Goal: Transaction & Acquisition: Purchase product/service

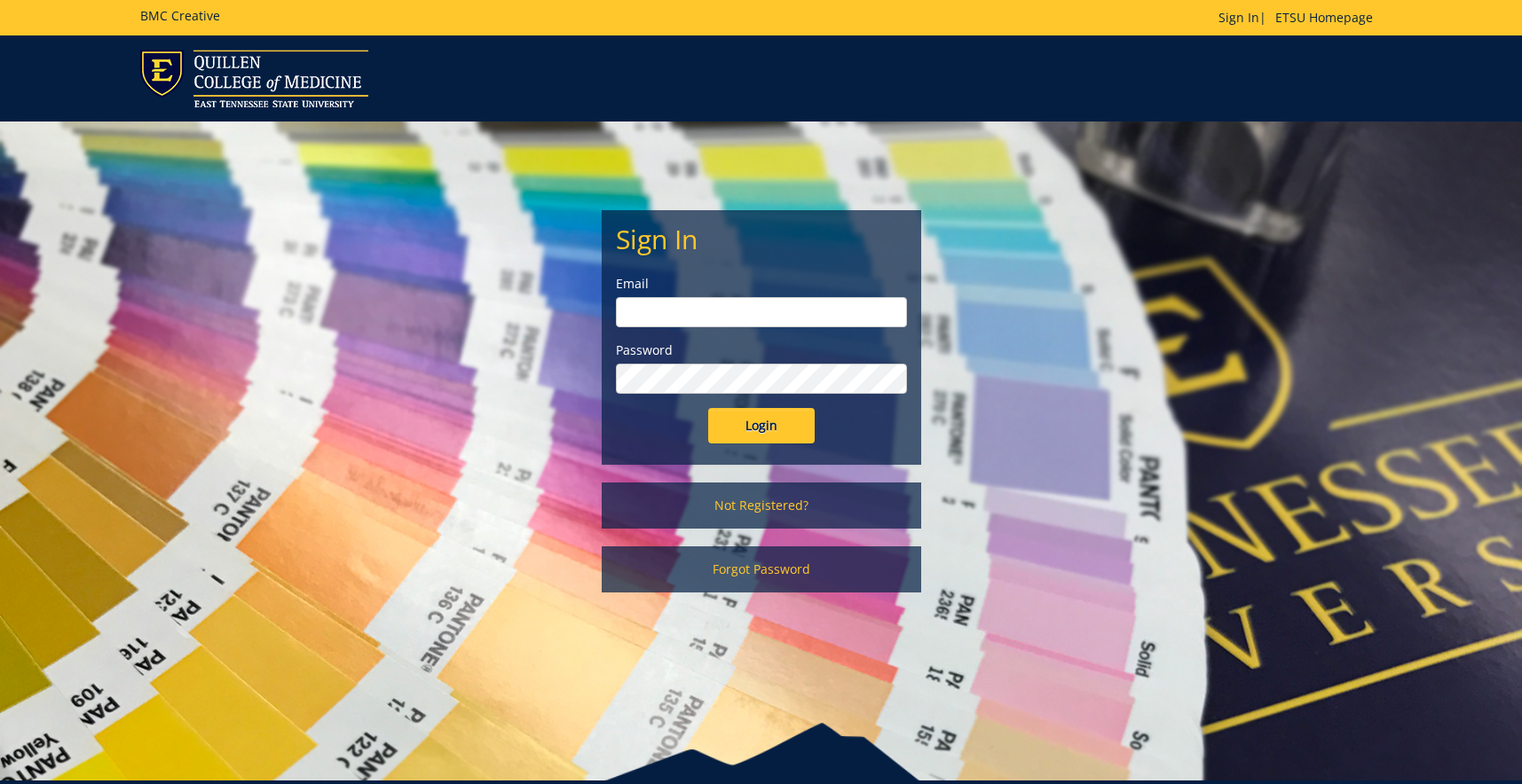
click at [667, 322] on input "email" at bounding box center [761, 312] width 292 height 31
type input "[EMAIL_ADDRESS][DOMAIN_NAME]"
click at [708, 408] on input "Login" at bounding box center [761, 425] width 106 height 35
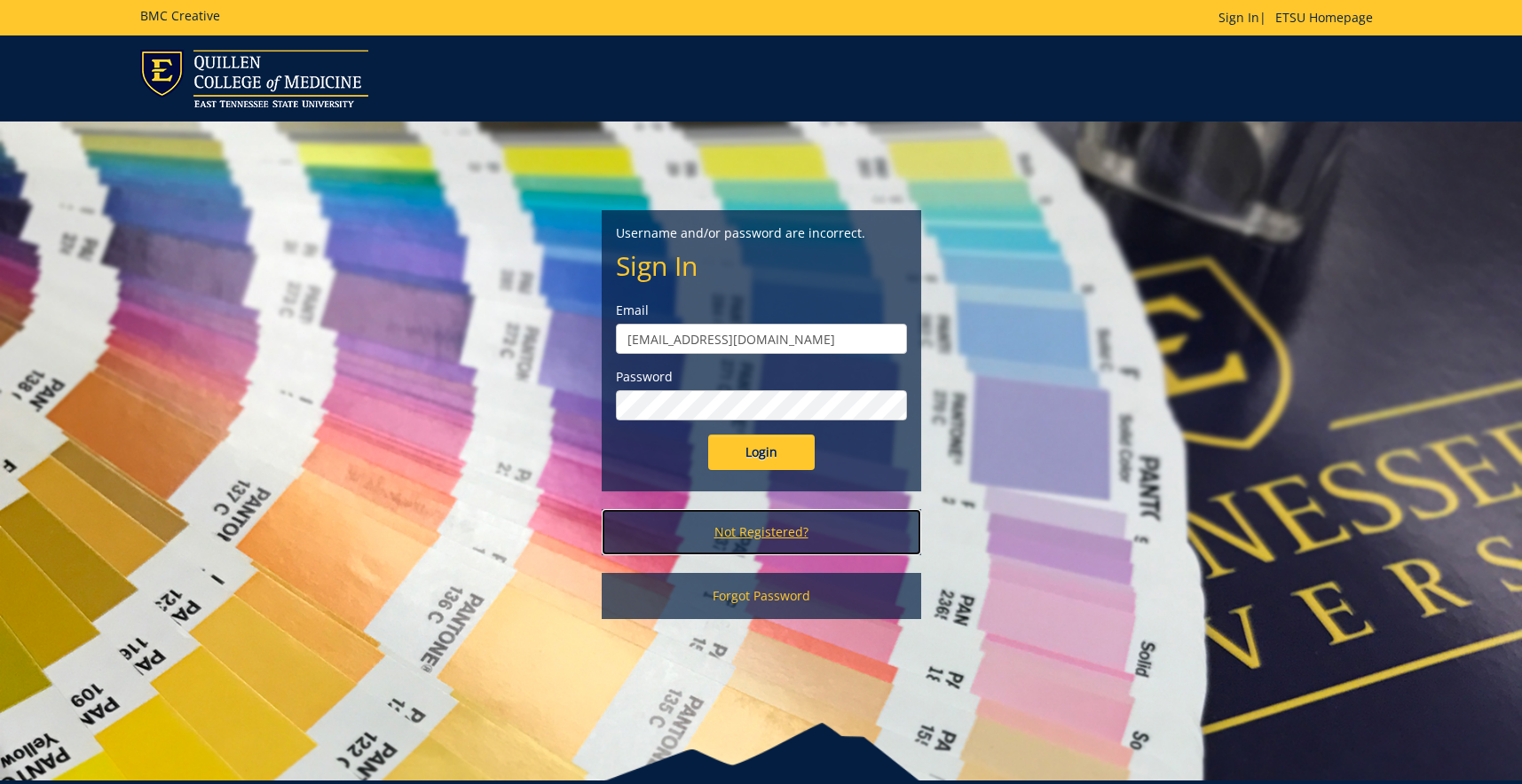
click at [774, 533] on link "Not Registered?" at bounding box center [761, 532] width 319 height 46
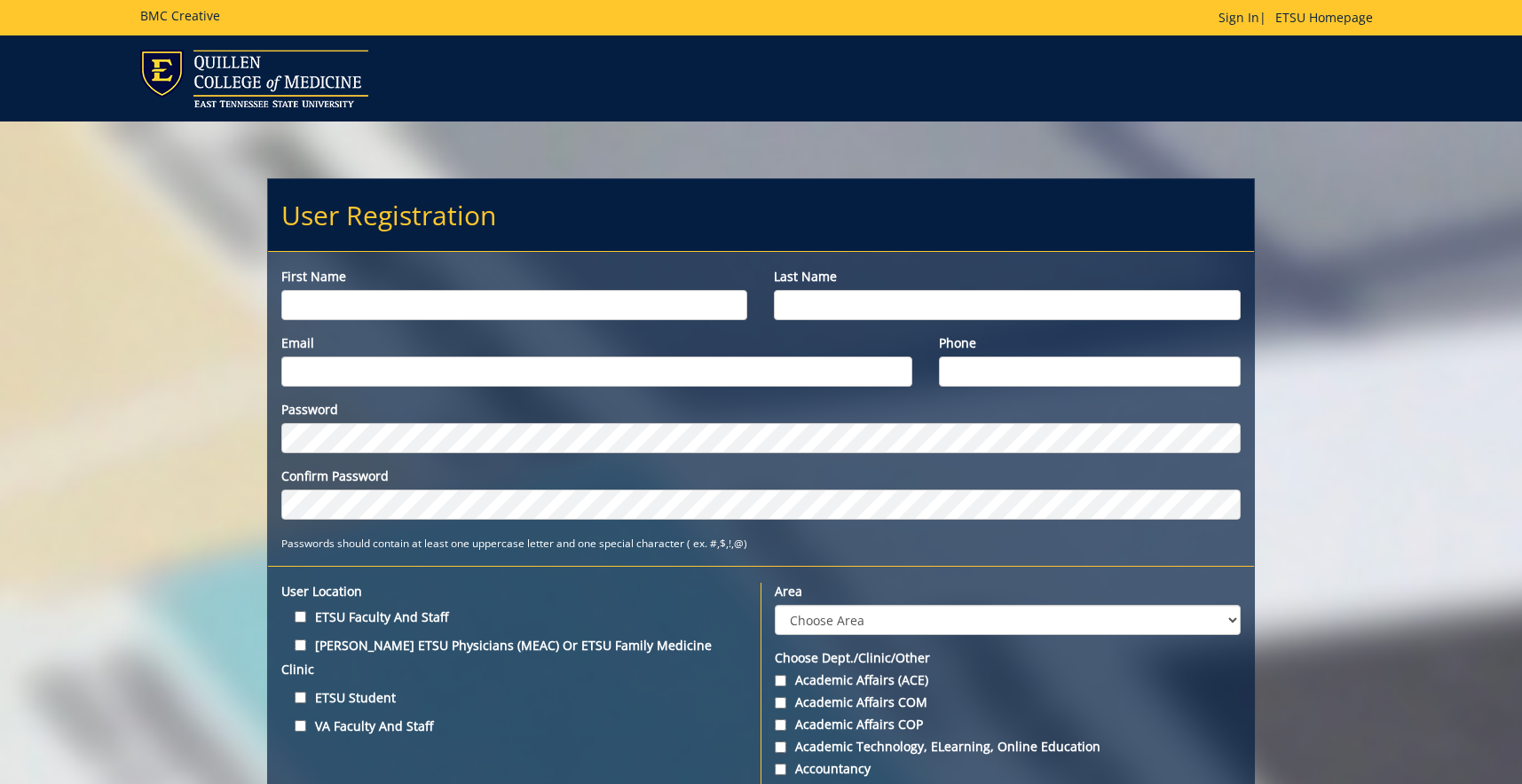
click at [365, 300] on input "First name" at bounding box center [515, 305] width 467 height 31
type input "[PERSON_NAME]"
type input "Childers"
type input "childerscl@etsu.edu"
type input "423-439-4315"
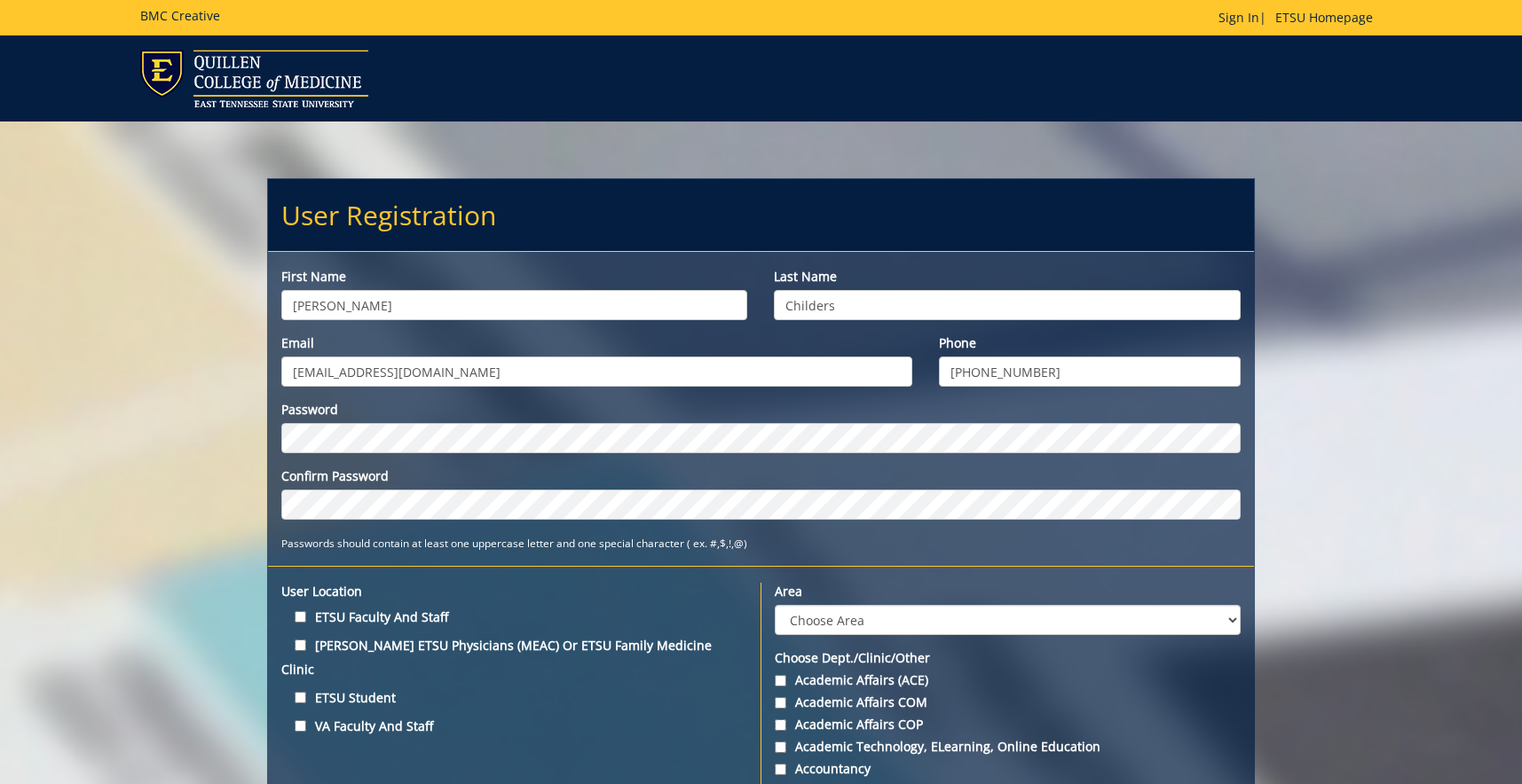
scroll to position [181, 0]
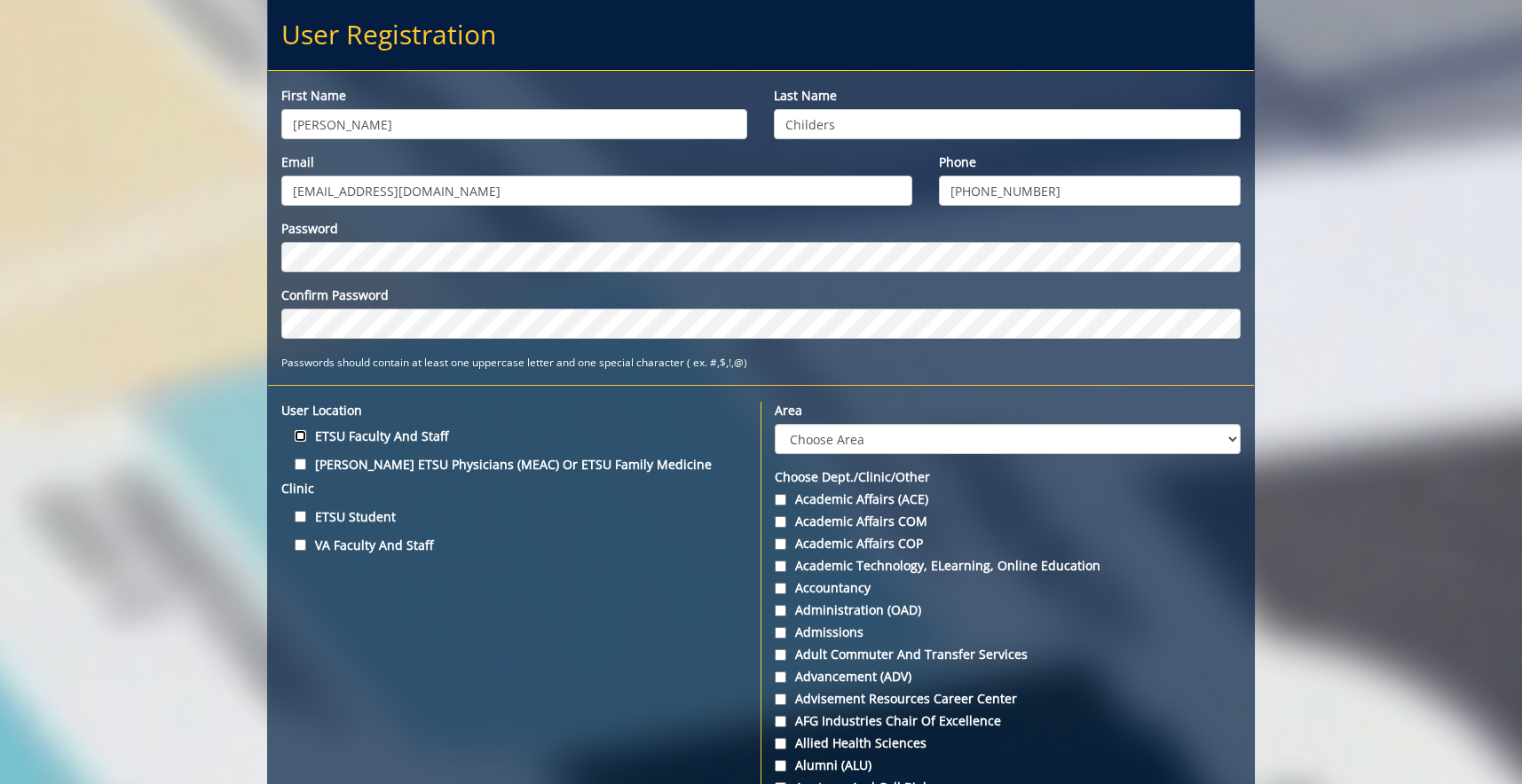
click at [300, 437] on input "ETSU Faculty and Staff" at bounding box center [300, 436] width 12 height 12
checkbox input "true"
click at [774, 425] on select "Choose Area Administration Advancement (ADM) BucSports Business & Finance Clemm…" at bounding box center [1007, 439] width 466 height 31
select select "6"
click option "College of Clinical and Rehabilitative Health Sciences (CCRHS)" at bounding box center [0, 0] width 0 height 0
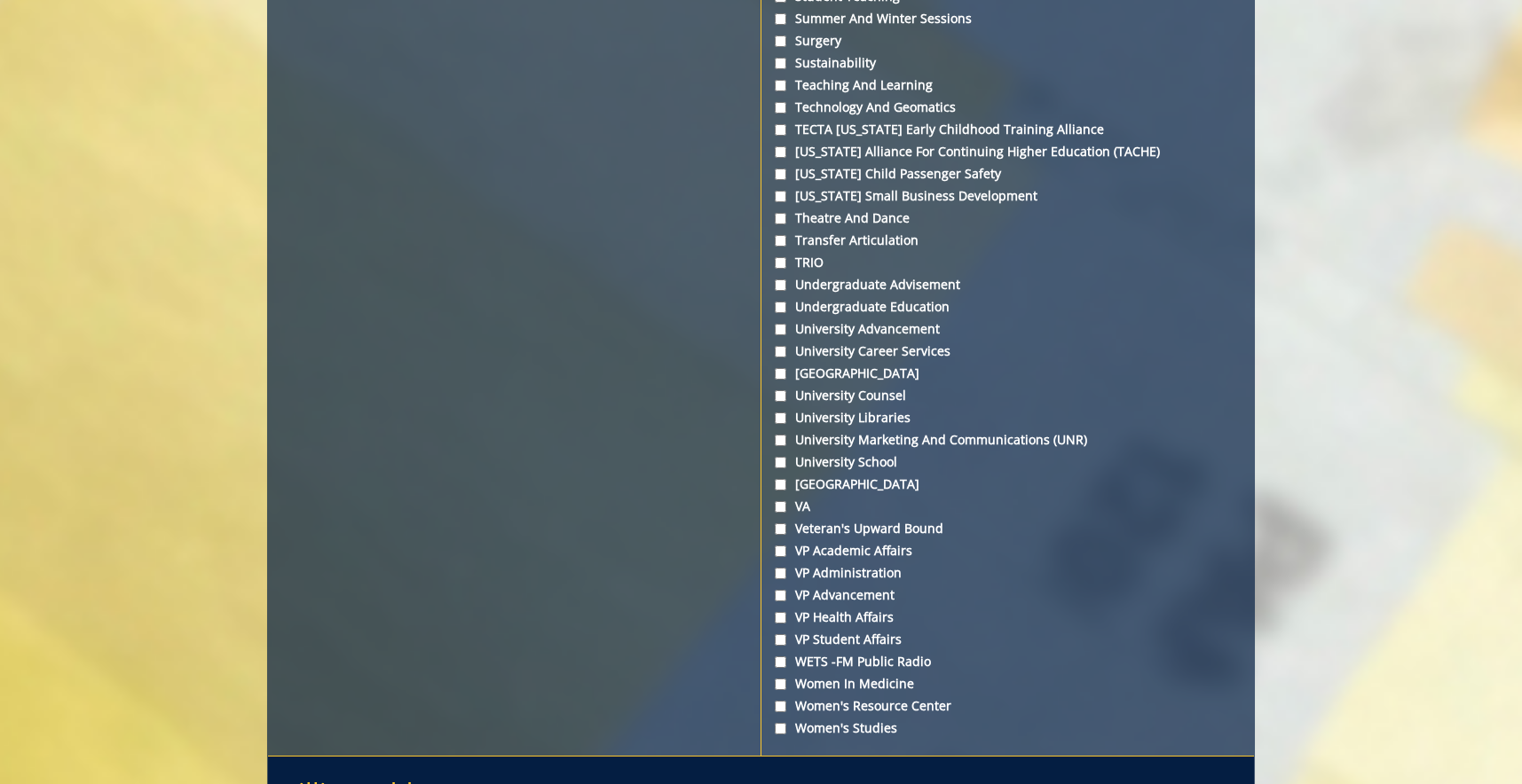
scroll to position [6426, 0]
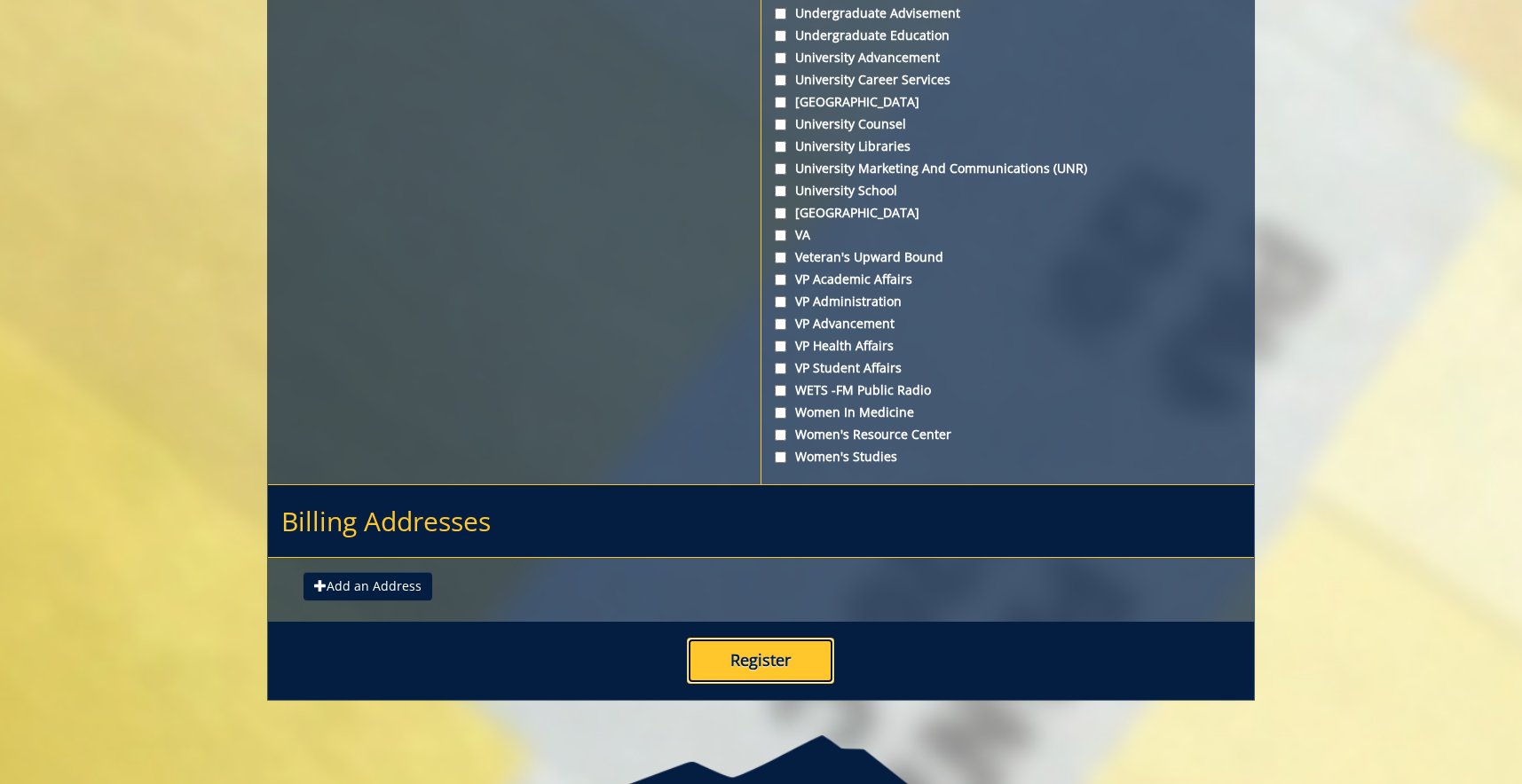
click at [762, 685] on button "Register" at bounding box center [761, 661] width 148 height 46
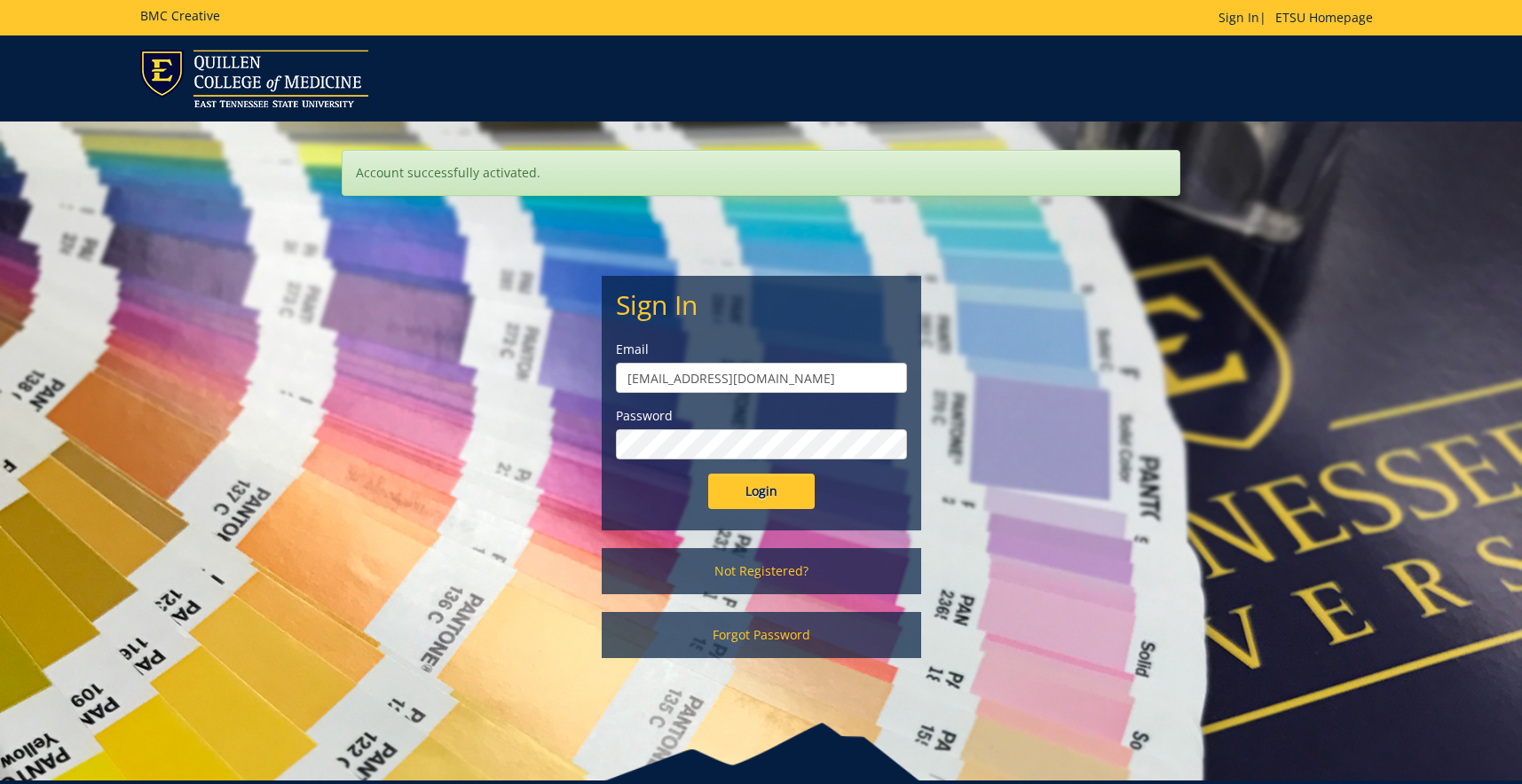
click at [708, 474] on input "Login" at bounding box center [761, 491] width 106 height 35
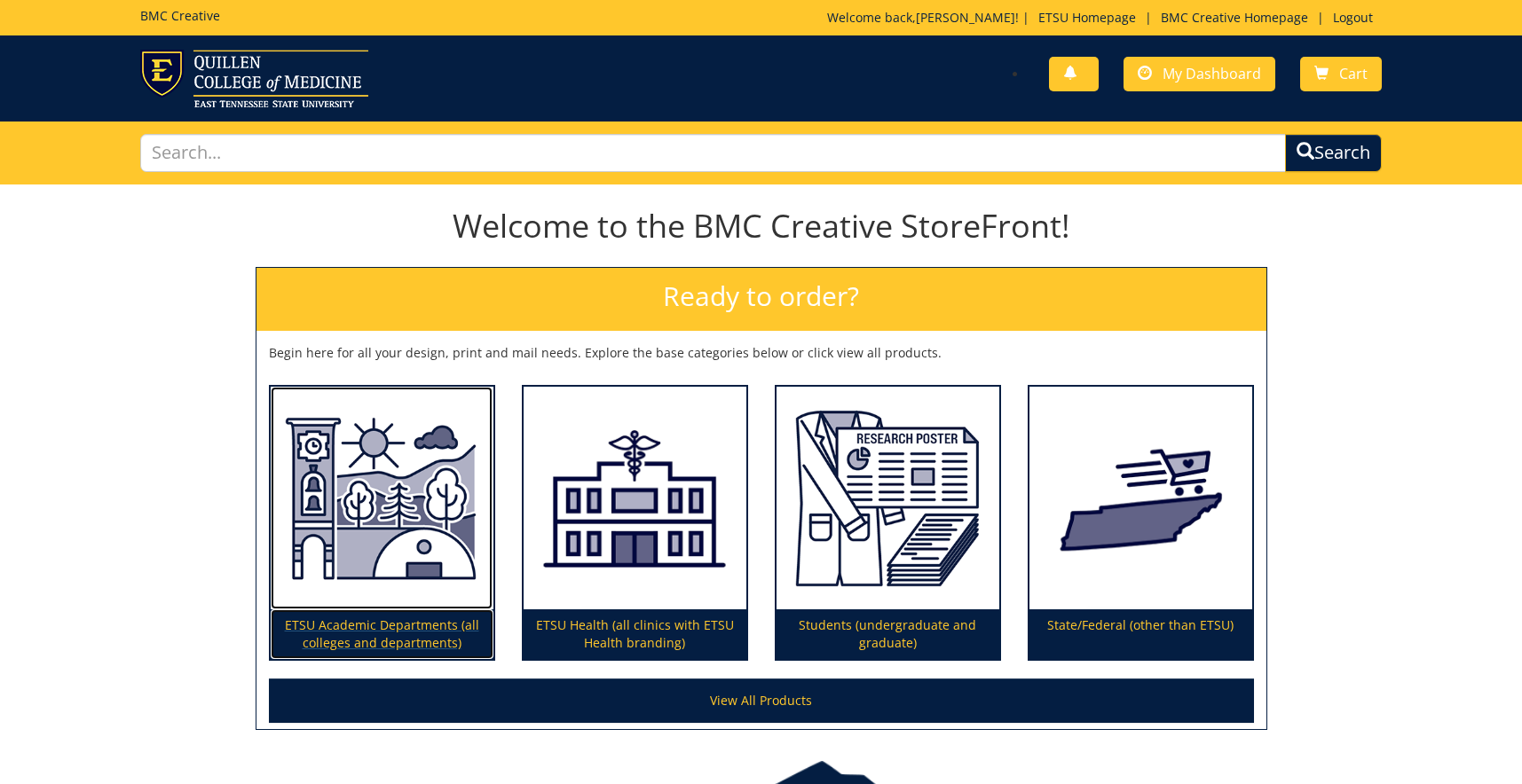
click at [390, 630] on p "ETSU Academic Departments (all colleges and departments)" at bounding box center [382, 634] width 223 height 49
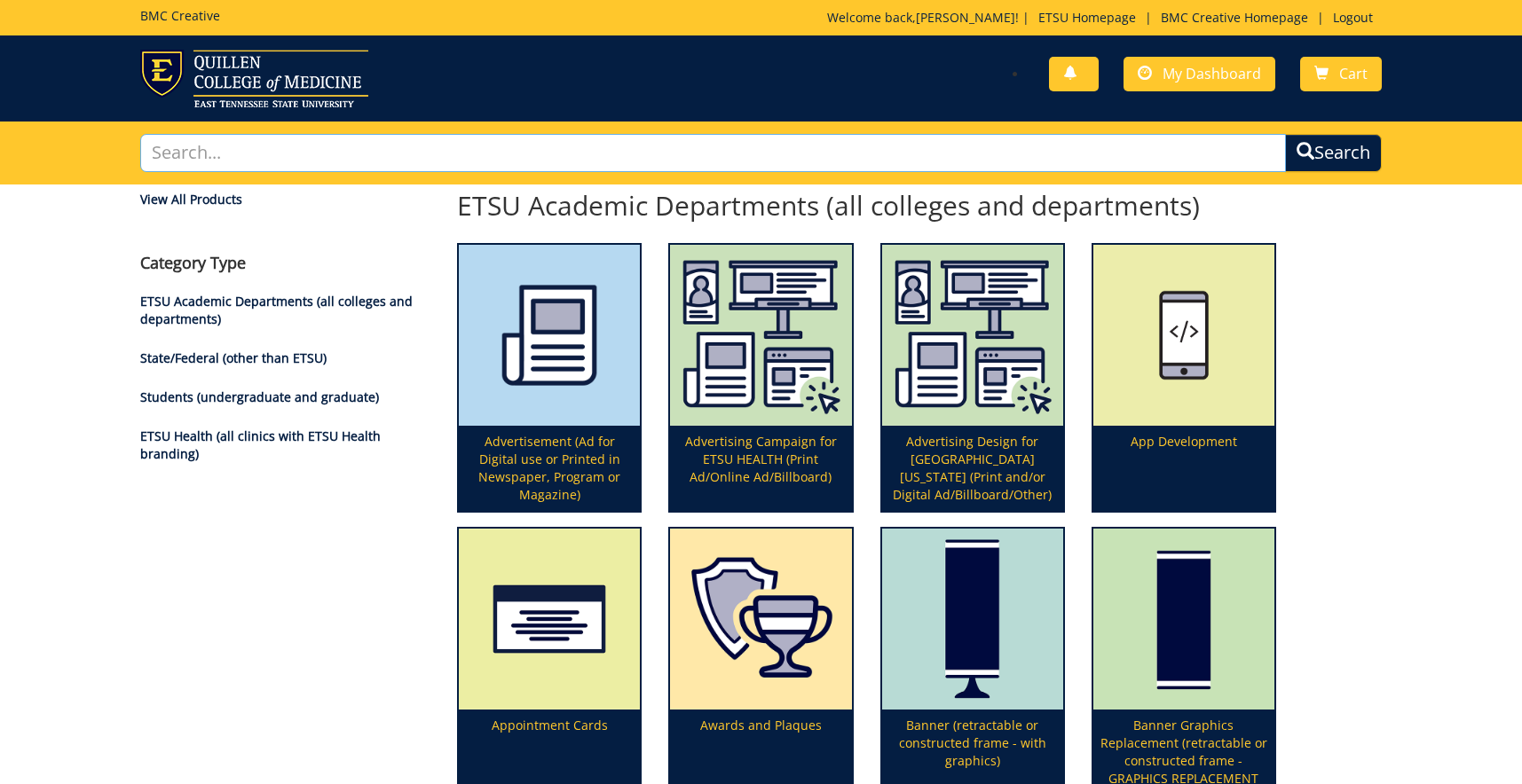
click at [357, 160] on input "text" at bounding box center [712, 153] width 1146 height 38
type input "business card"
click at [1286, 134] on button "Search" at bounding box center [1334, 153] width 97 height 38
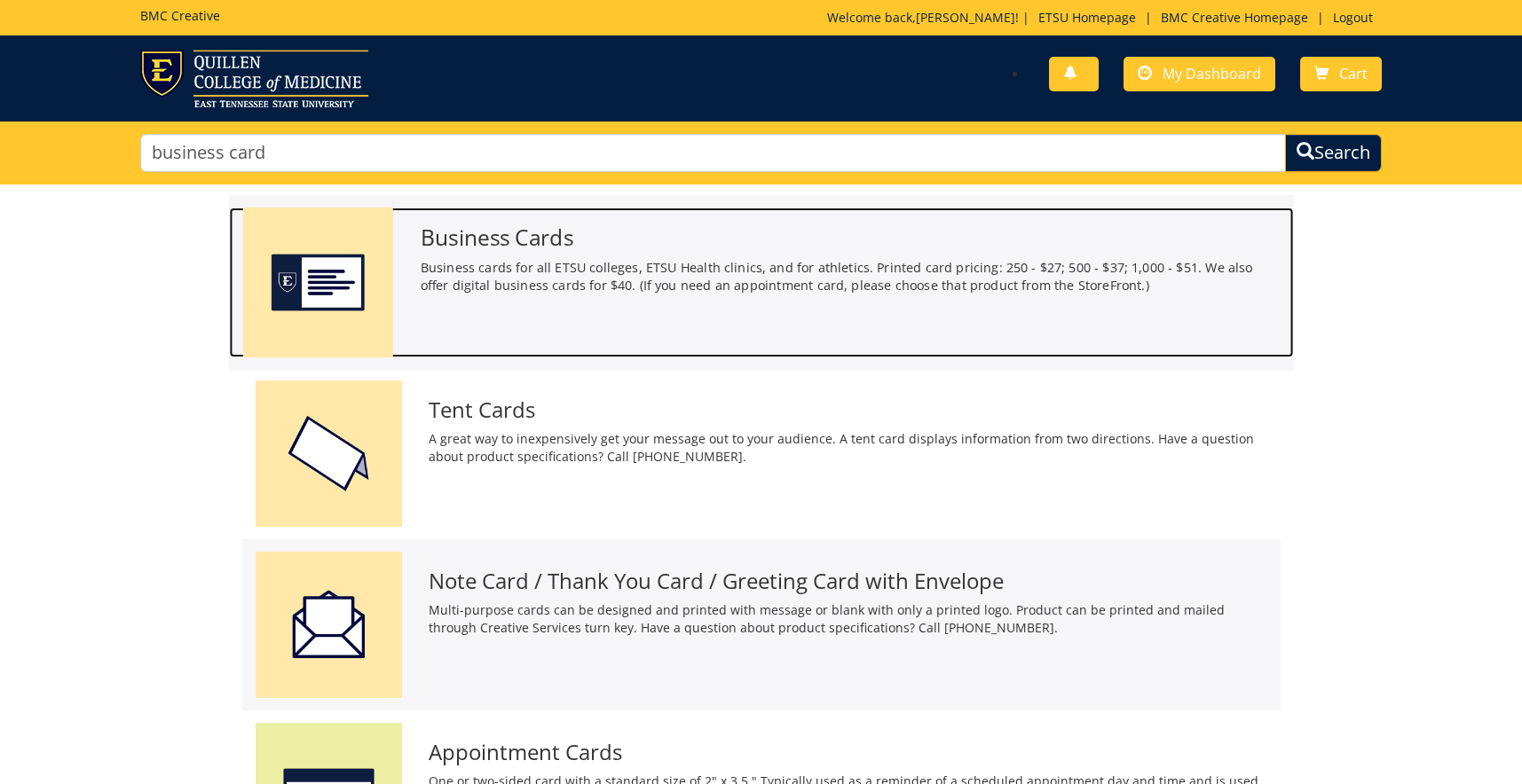
click at [520, 237] on h3 "Business Cards" at bounding box center [849, 237] width 860 height 24
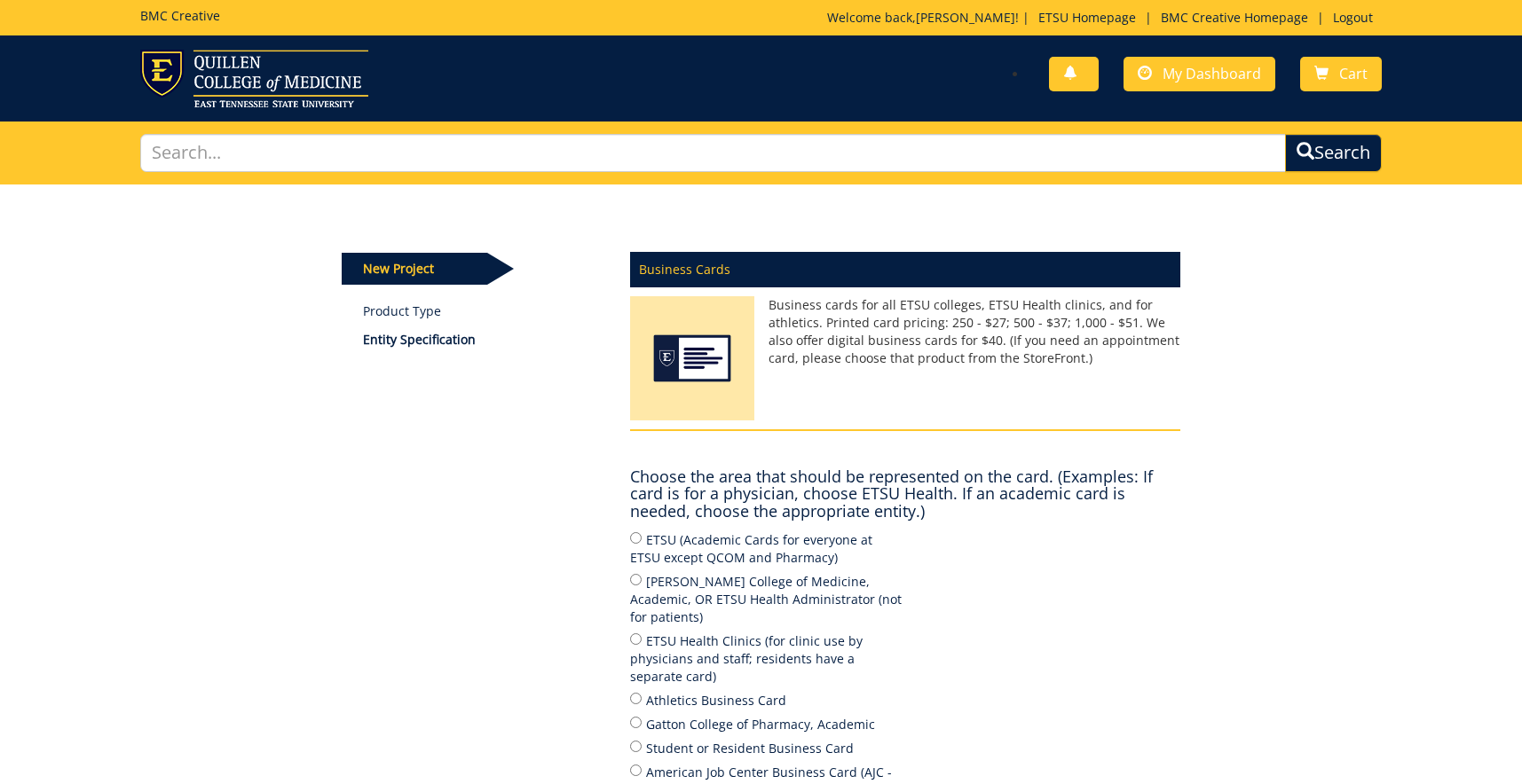
scroll to position [181, 0]
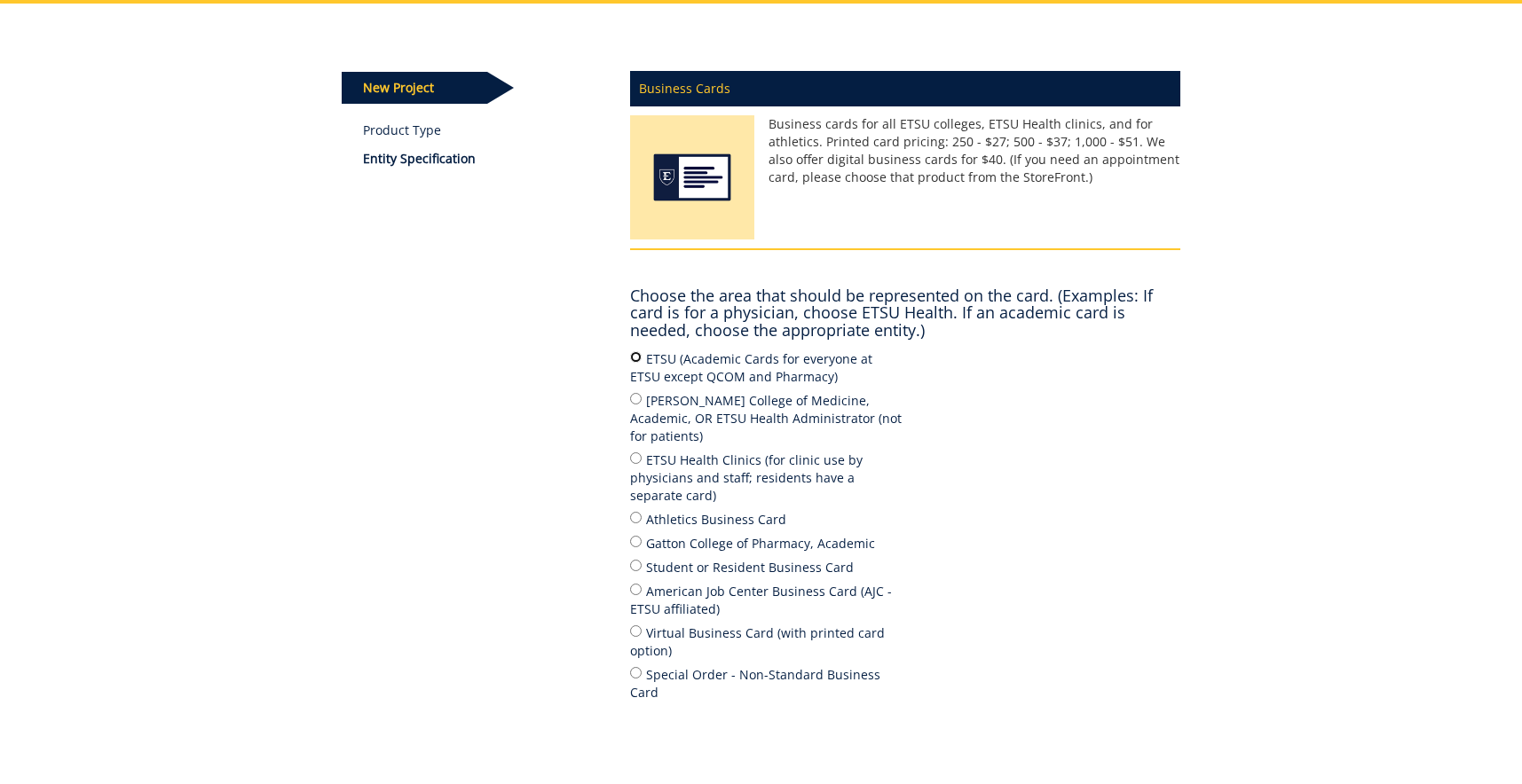
click at [634, 352] on input "ETSU (Academic Cards for everyone at ETSU except QCOM and Pharmacy)" at bounding box center [636, 358] width 12 height 12
radio input "true"
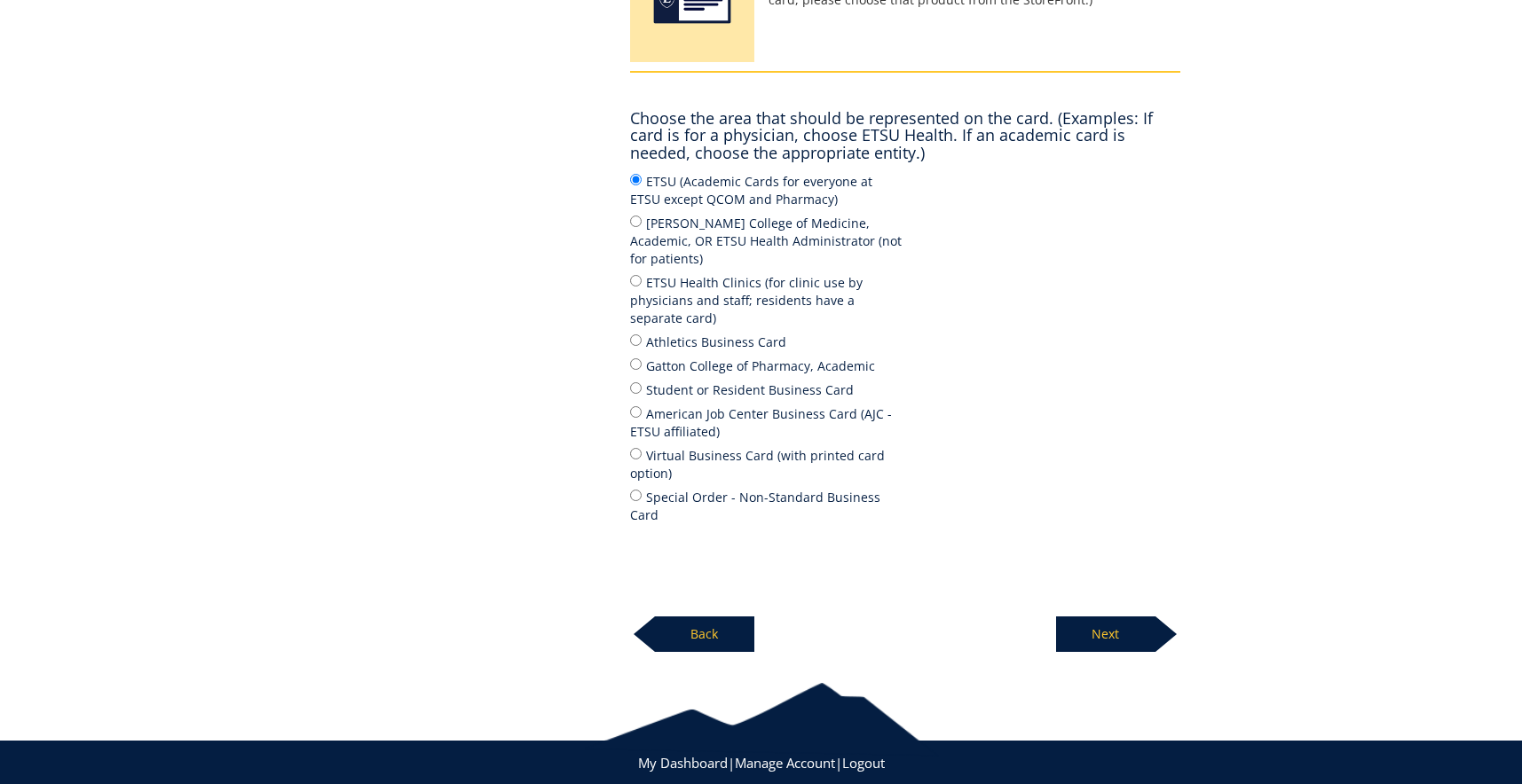
click at [1120, 617] on p "Next" at bounding box center [1105, 634] width 99 height 35
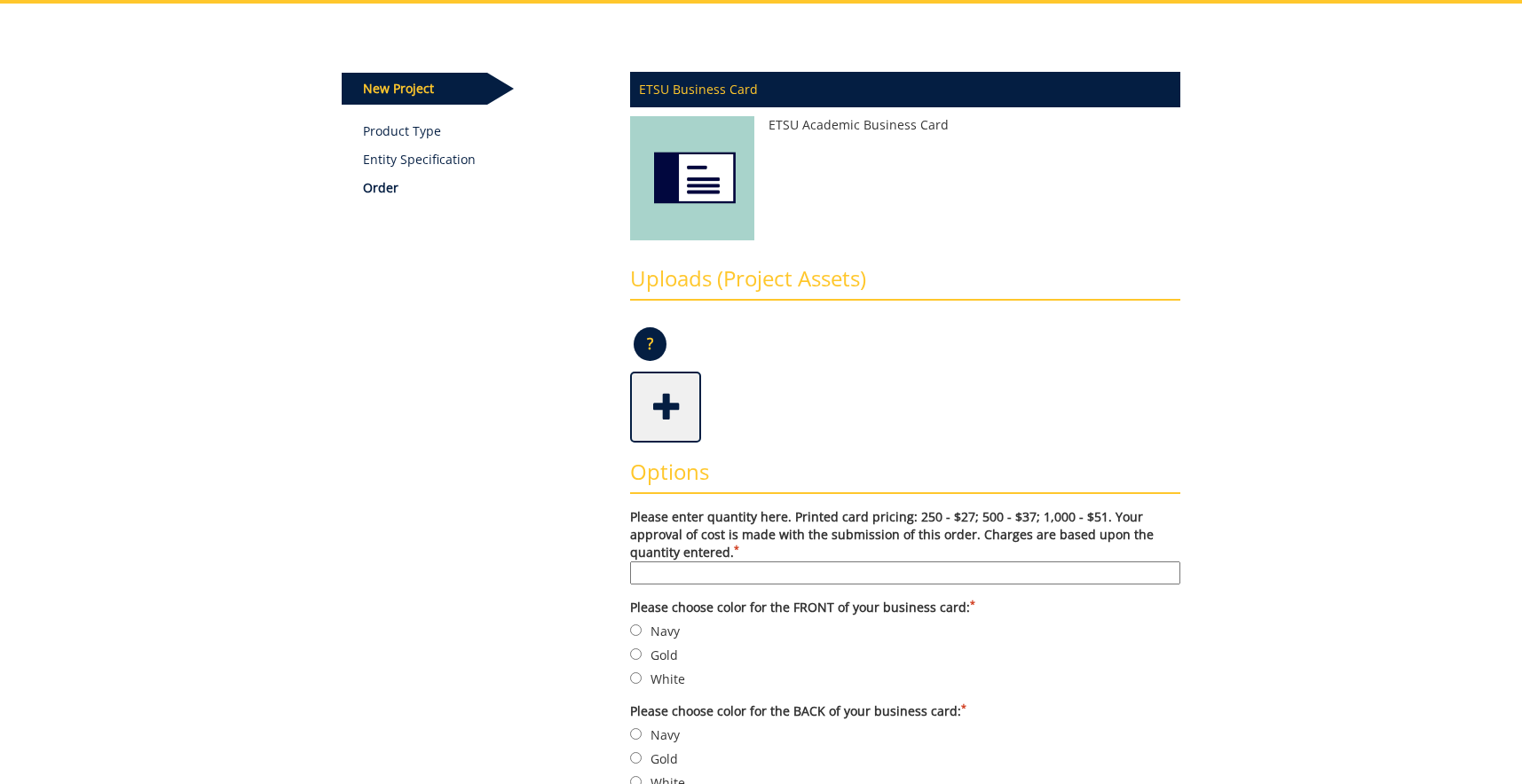
scroll to position [272, 0]
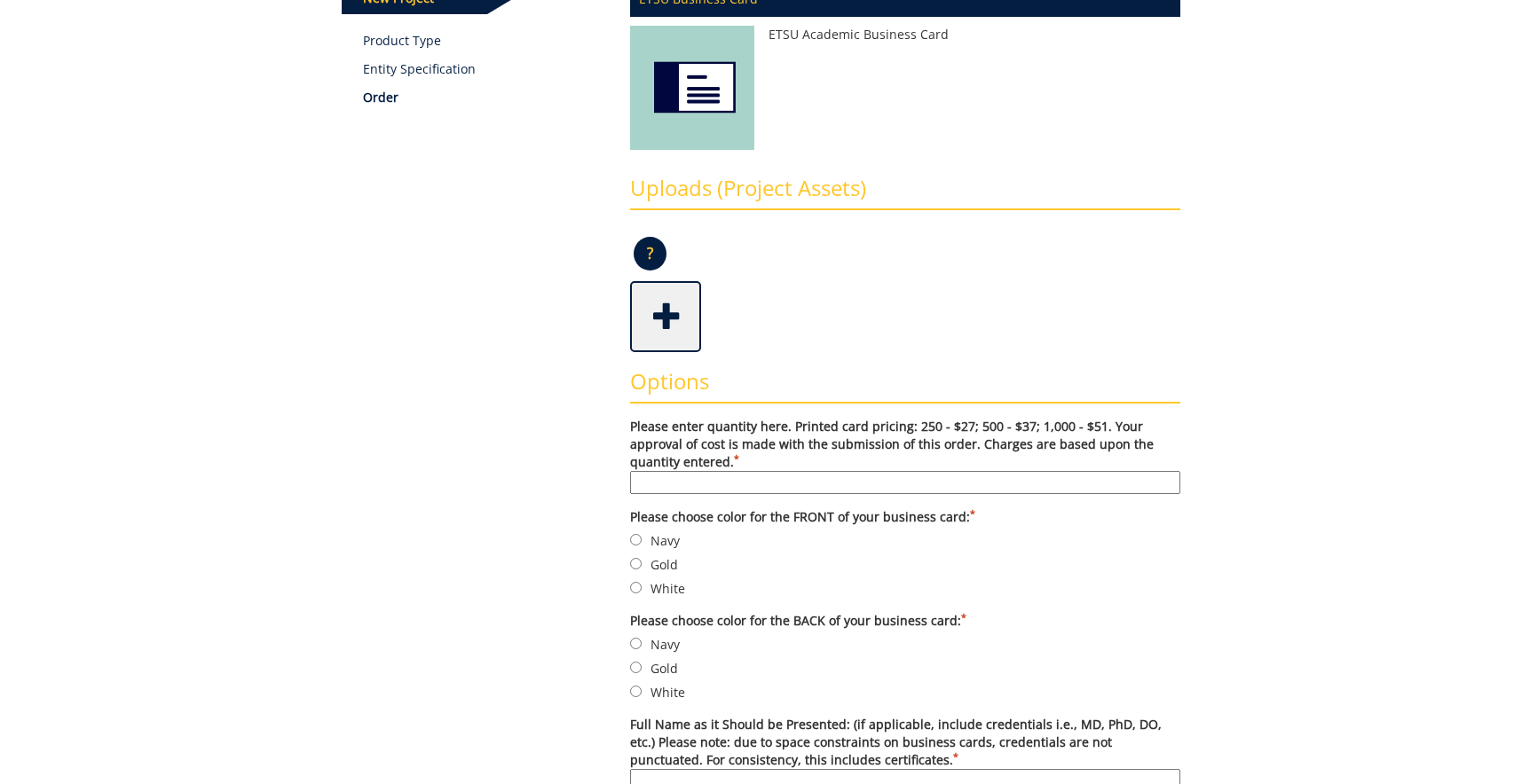
click at [663, 477] on input "Please enter quantity here. Printed card pricing: 250 - $27; 500 - $37; 1,000 -…" at bounding box center [905, 482] width 551 height 23
type input "250"
click at [637, 544] on input "Navy" at bounding box center [636, 540] width 12 height 12
radio input "true"
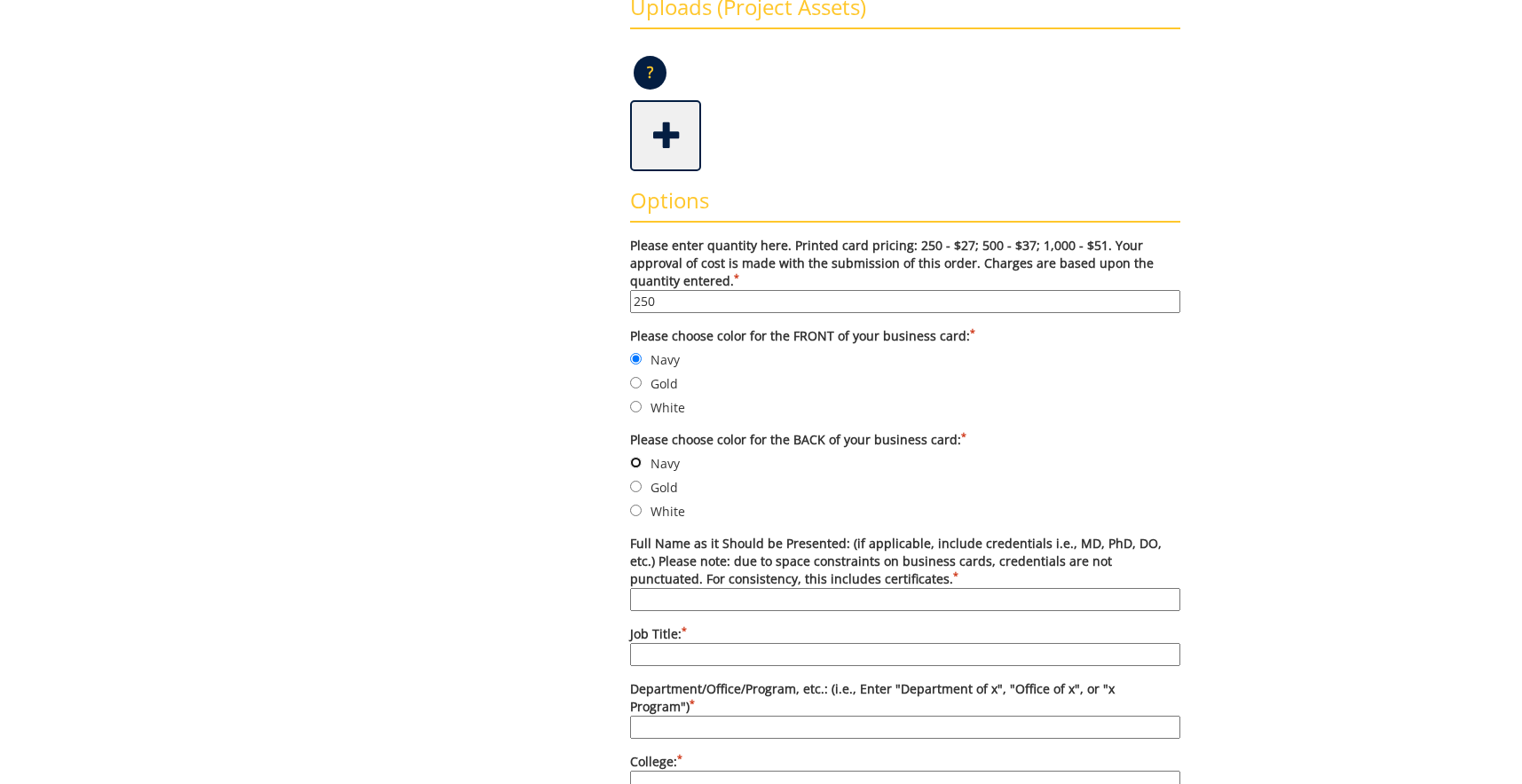
click at [638, 465] on input "Navy" at bounding box center [636, 463] width 12 height 12
radio input "true"
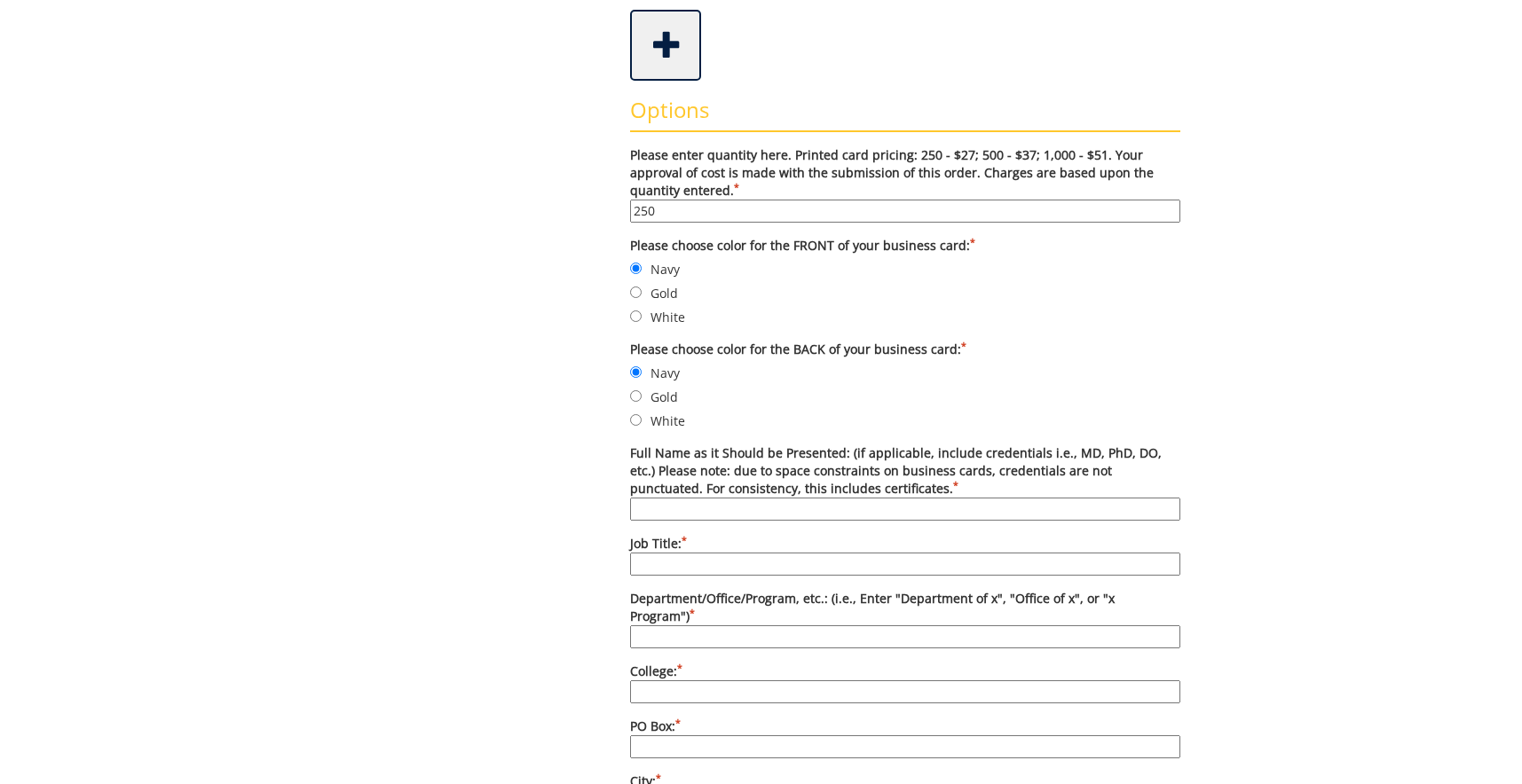
click at [650, 508] on input "Full Name as it Should be Presented: (if applicable, include credentials i.e., …" at bounding box center [905, 508] width 551 height 23
type input "Carrie Childers, PhD, CCC-SLP"
click at [685, 558] on input "Job Title: *" at bounding box center [905, 563] width 551 height 23
type input "Assistant Professor, SLP Program Director"
click at [674, 639] on input "Department/Office/Program, etc.: (i.e., Enter "Department of x", "Office of x",…" at bounding box center [905, 636] width 551 height 23
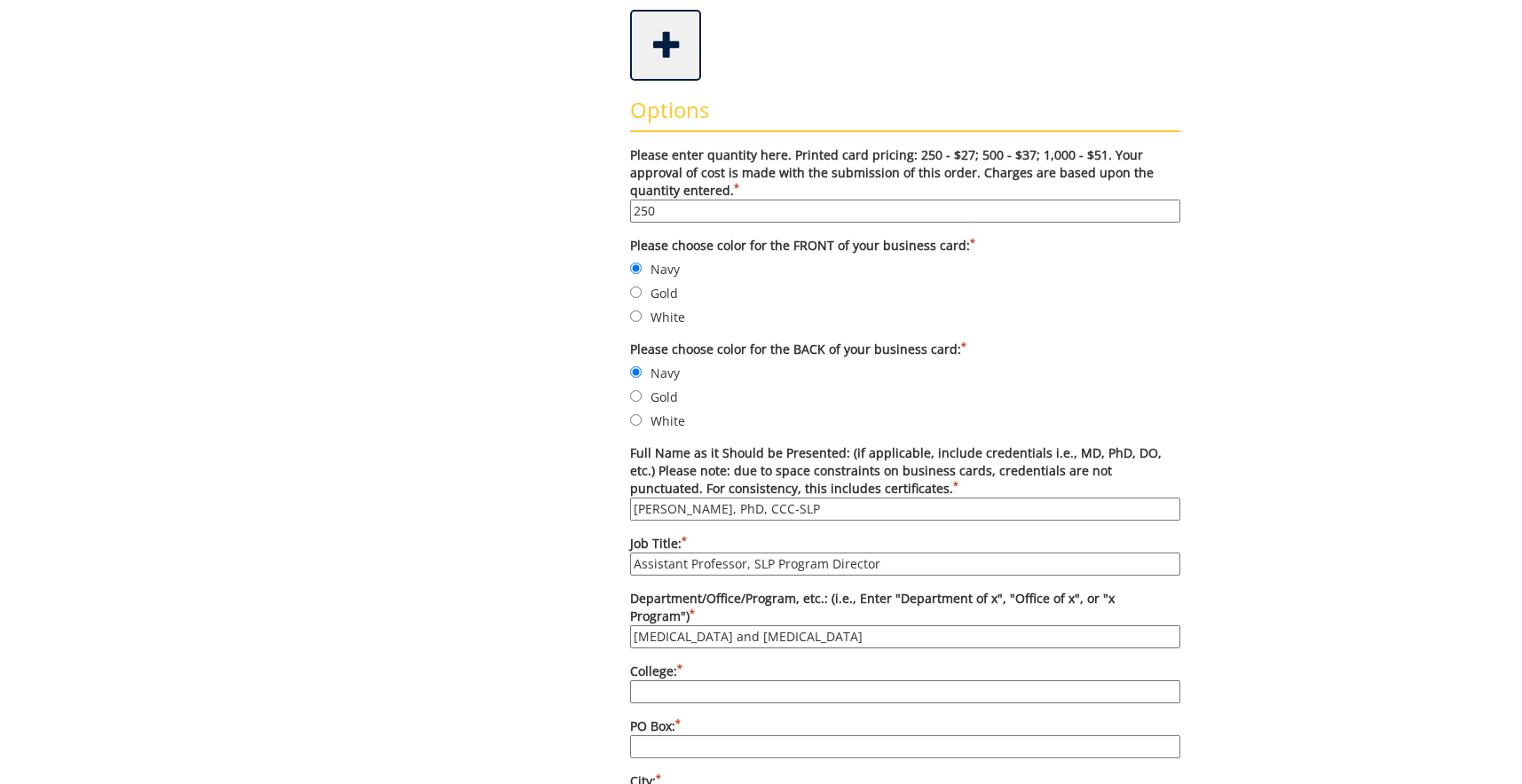
type input "Audiology and Speech-Language Pathology"
click at [702, 694] on input "College: *" at bounding box center [905, 691] width 551 height 23
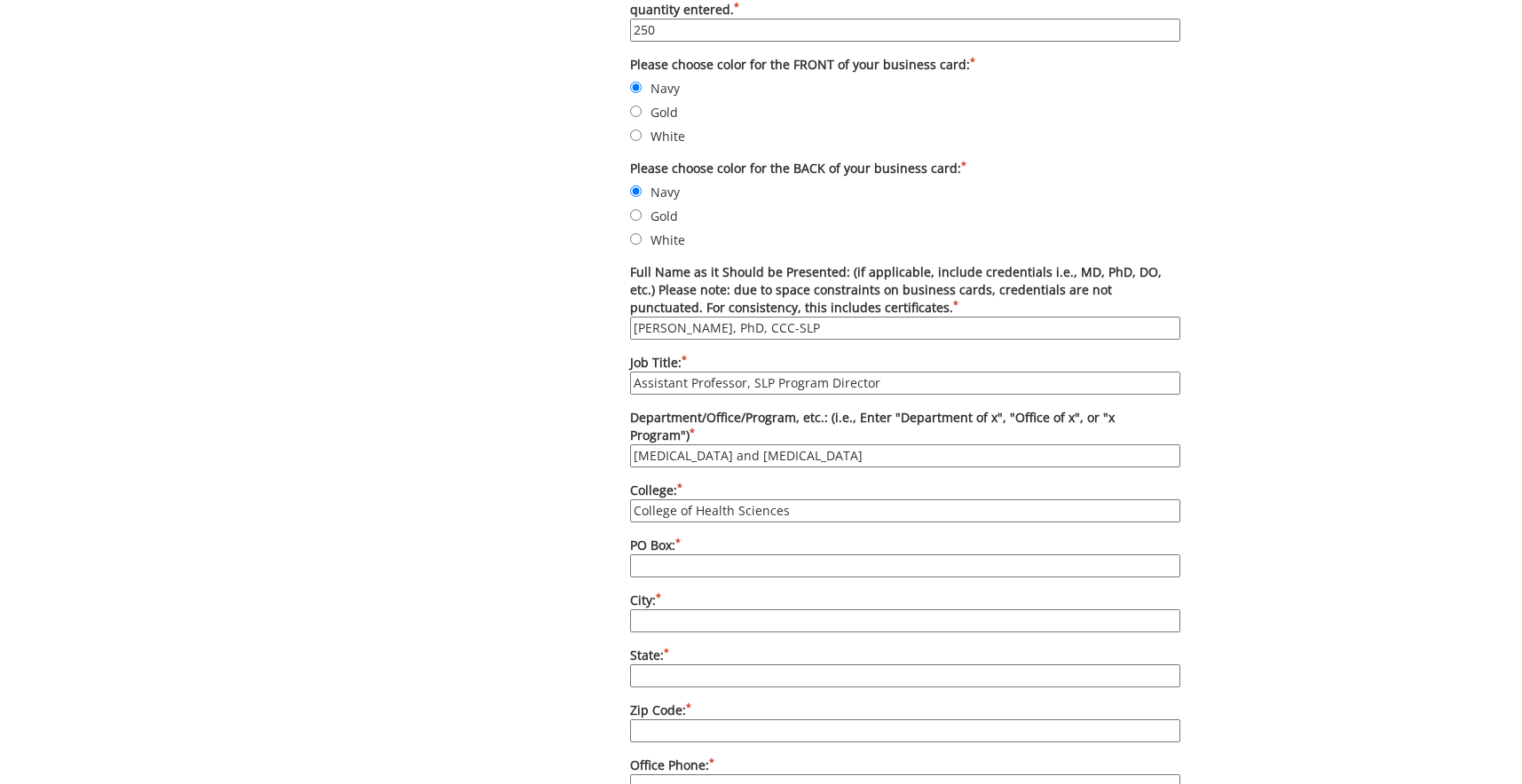
type input "College of Health Sciences"
click at [654, 559] on input "PO Box: *" at bounding box center [905, 565] width 551 height 23
type input "PO Box 70643"
type input "Johnson City"
type input "TN"
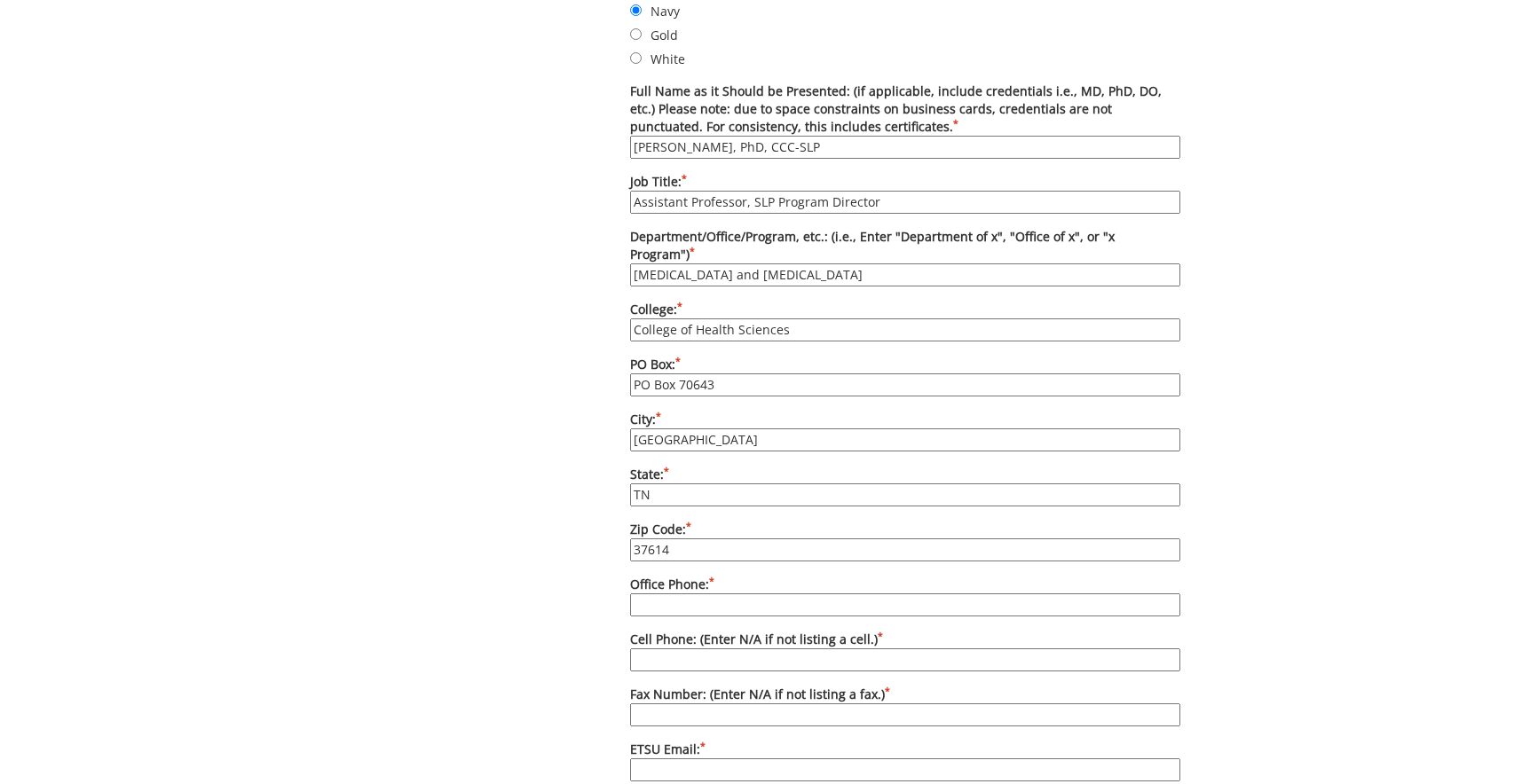
scroll to position [996, 0]
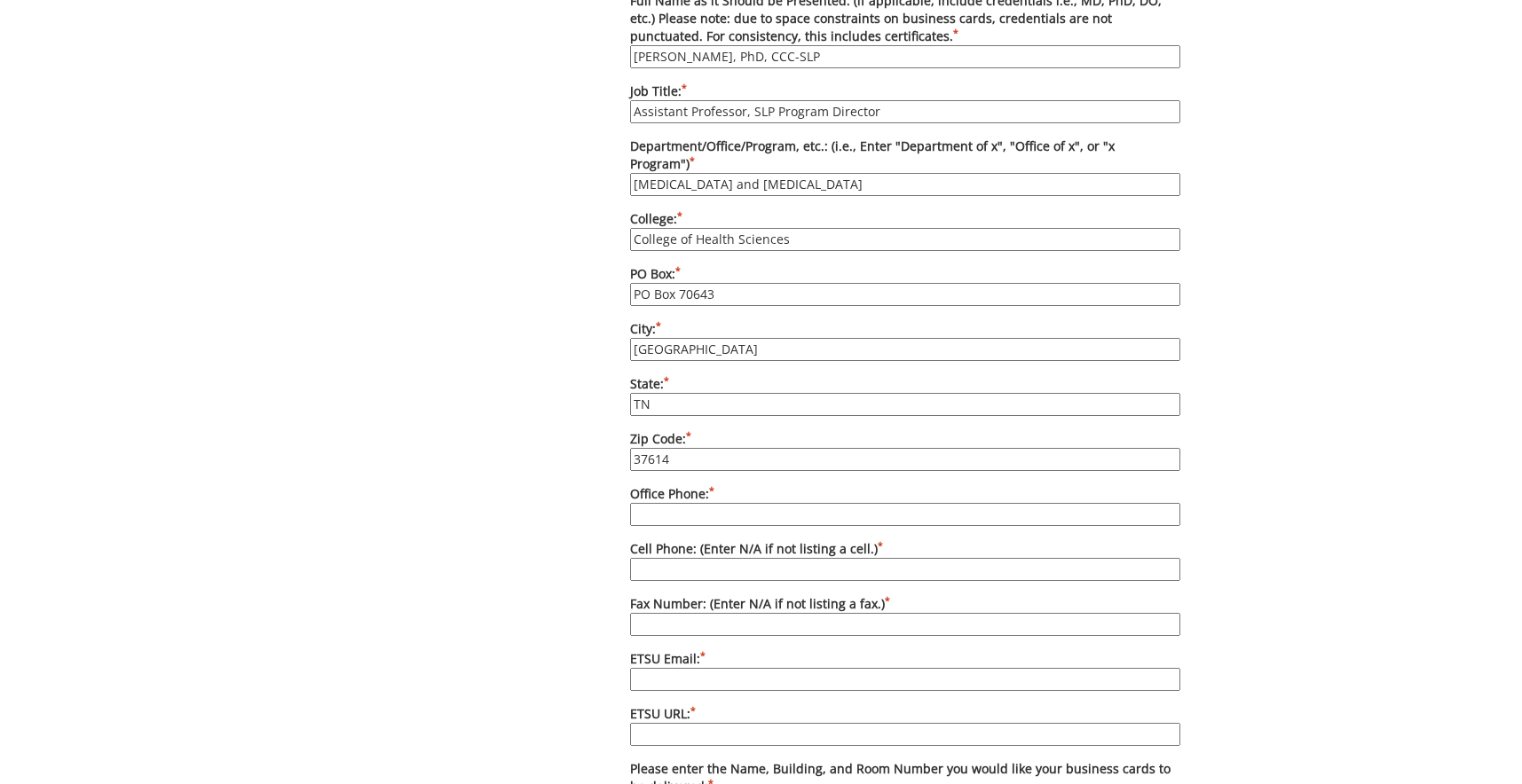
type input "37614"
click at [684, 508] on input "Office Phone: *" at bounding box center [905, 514] width 551 height 23
type input "423-439-4315"
click at [720, 555] on label "Cell Phone: (Enter N/A if not listing a cell.) *" at bounding box center [905, 560] width 551 height 40
click at [720, 558] on input "Cell Phone: (Enter N/A if not listing a cell.) *" at bounding box center [905, 569] width 551 height 23
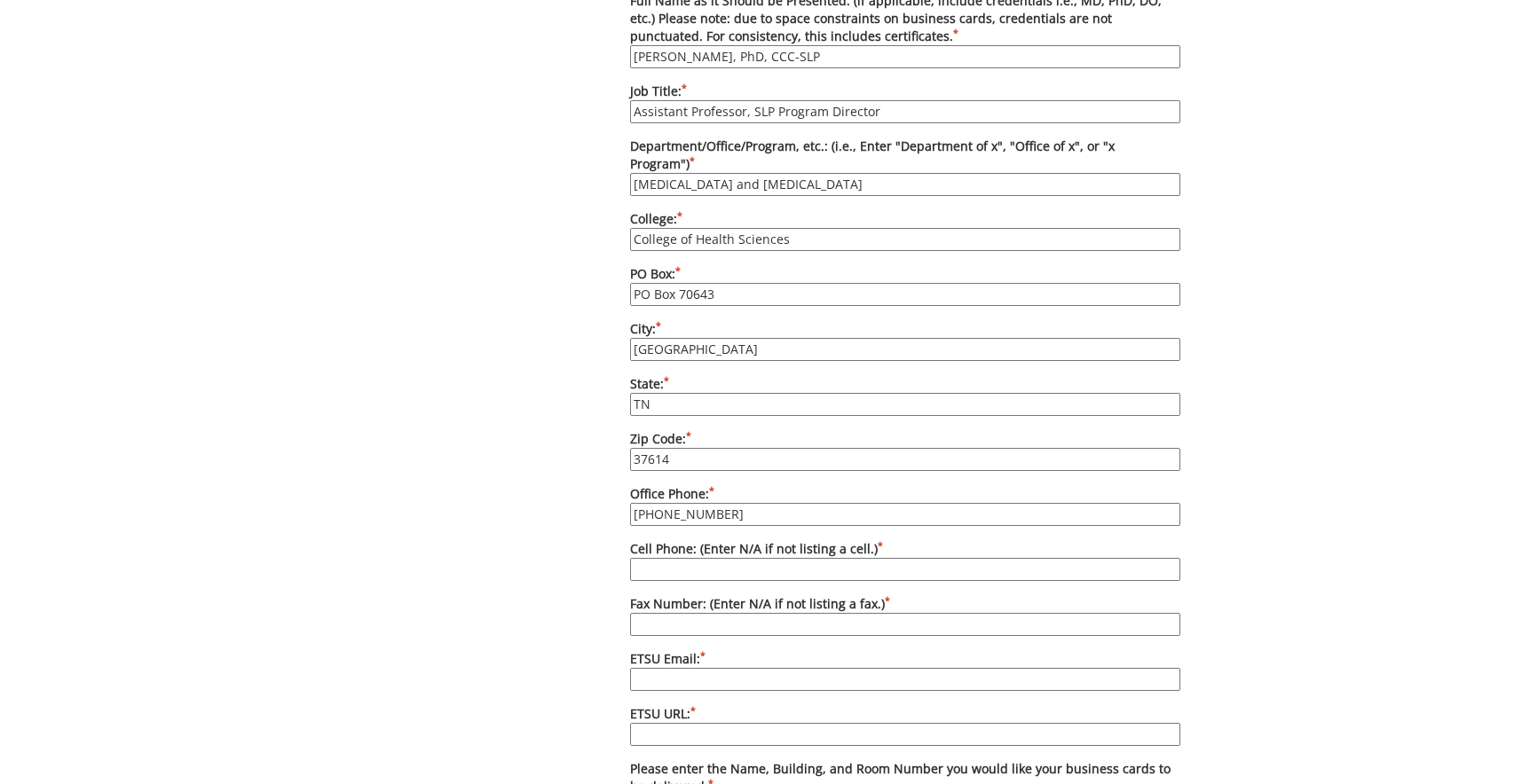
type input "n"
type input "N/A"
click at [666, 631] on input "Fax Number: (Enter N/A if not listing a fax.) *" at bounding box center [905, 624] width 551 height 23
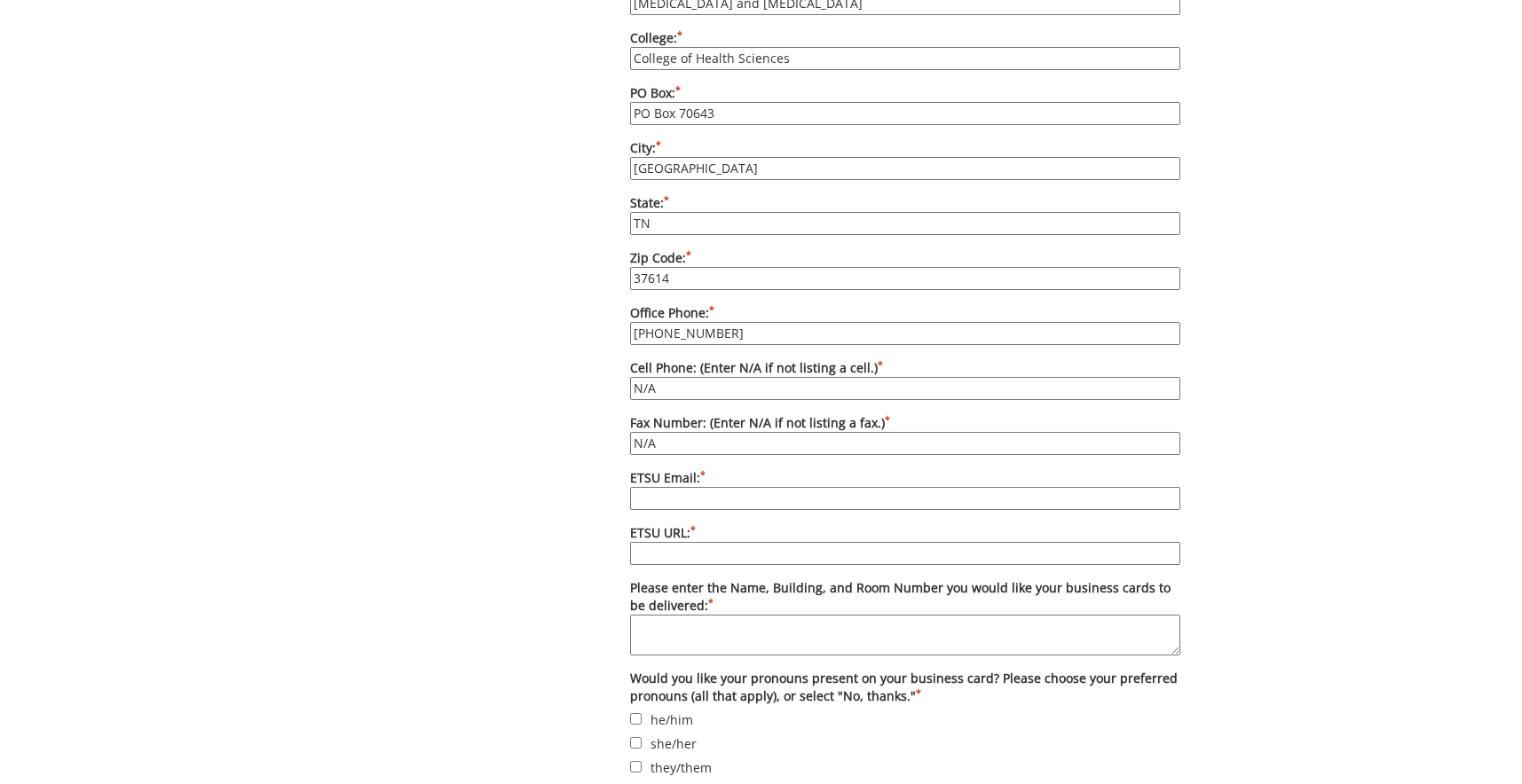
type input "N/A"
click at [656, 485] on label "ETSU Email: *" at bounding box center [905, 490] width 551 height 40
click at [656, 488] on input "ETSU Email: *" at bounding box center [905, 498] width 551 height 23
click at [646, 491] on input "ETSU Email: *" at bounding box center [905, 498] width 551 height 23
type input "childerscl@etsu.edu"
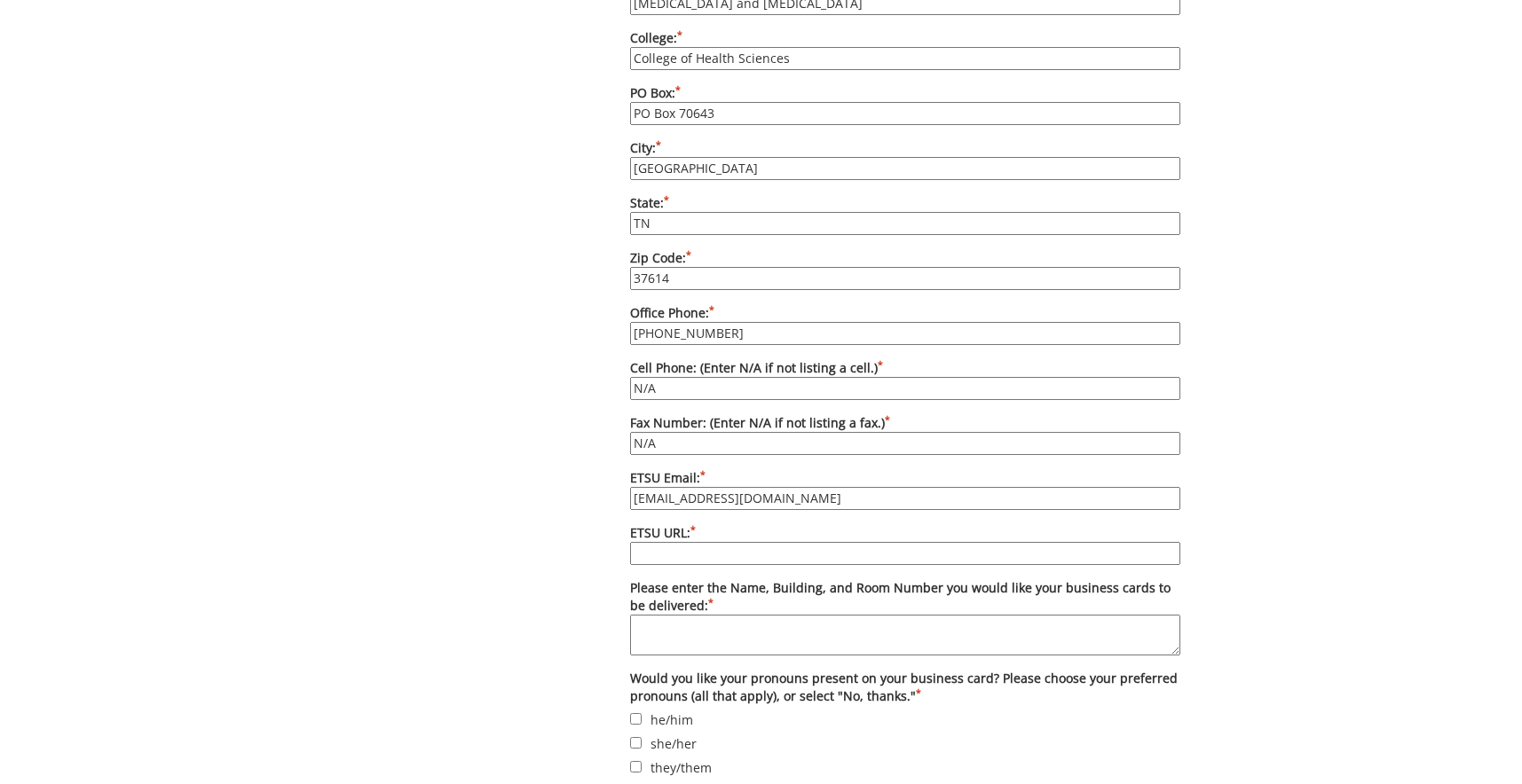
click at [742, 539] on label "ETSU URL: *" at bounding box center [905, 544] width 551 height 40
click at [742, 542] on input "ETSU URL: *" at bounding box center [905, 553] width 551 height 23
type input "etsu.edu/chs/aslp"
click at [676, 641] on textarea "Please enter the Name, Building, and Room Number you would like your business c…" at bounding box center [905, 634] width 551 height 40
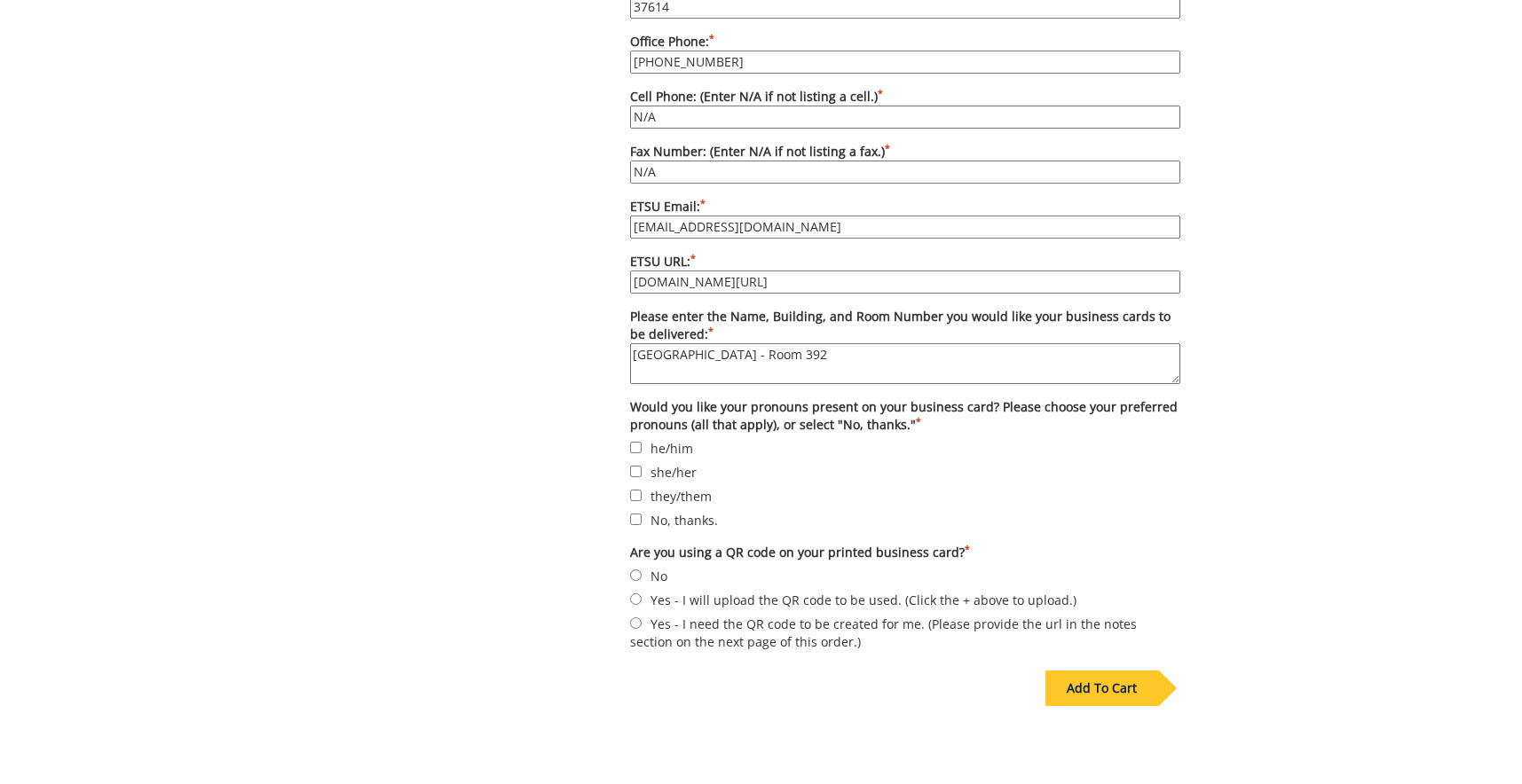
type textarea "Lamb Hall - Room 392"
click at [637, 518] on input "No, thanks." at bounding box center [636, 520] width 12 height 12
checkbox input "true"
click at [643, 571] on label "No" at bounding box center [905, 576] width 551 height 20
click at [641, 571] on input "No" at bounding box center [636, 575] width 12 height 12
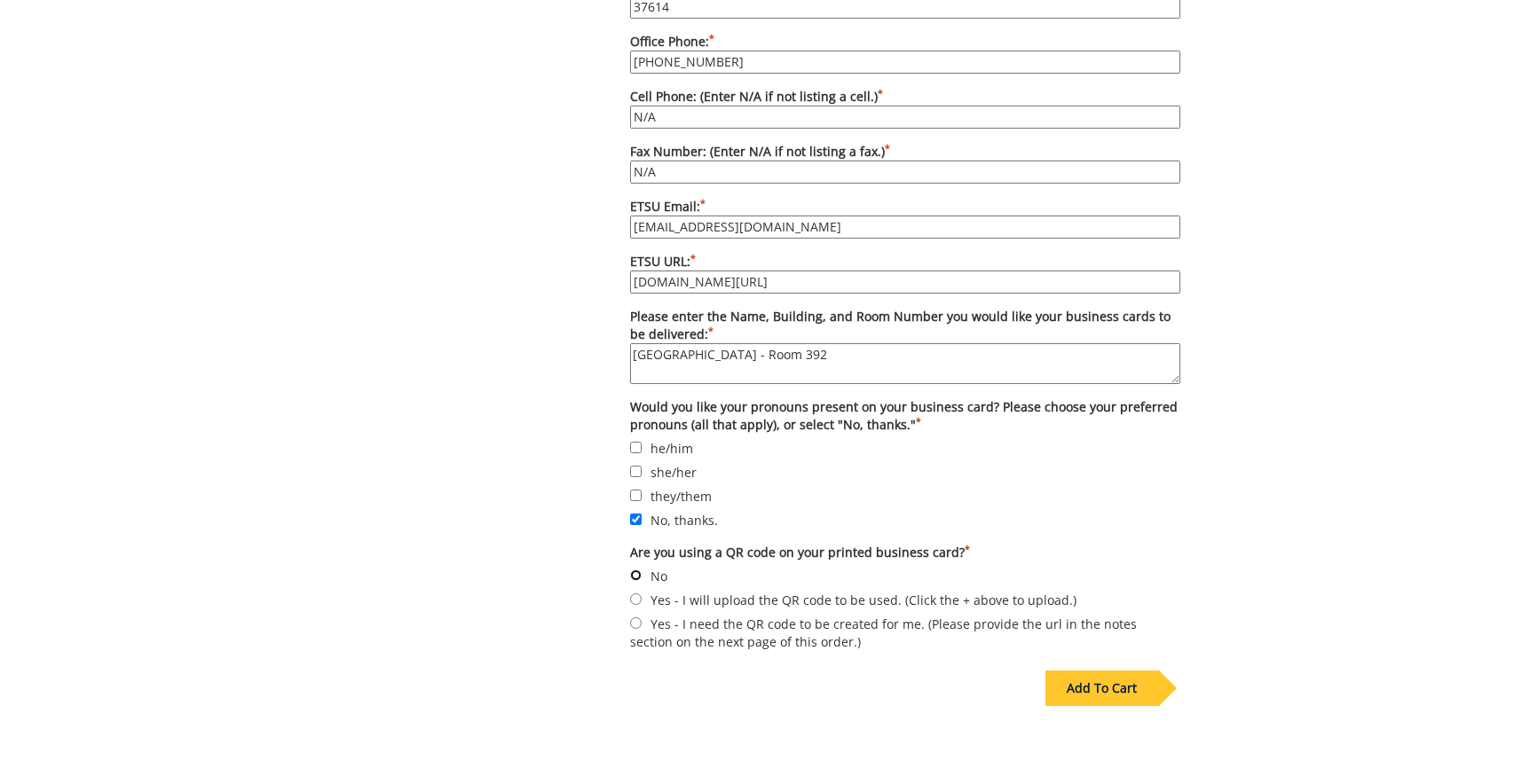
radio input "true"
click at [1108, 691] on div "Add To Cart" at bounding box center [1101, 688] width 112 height 35
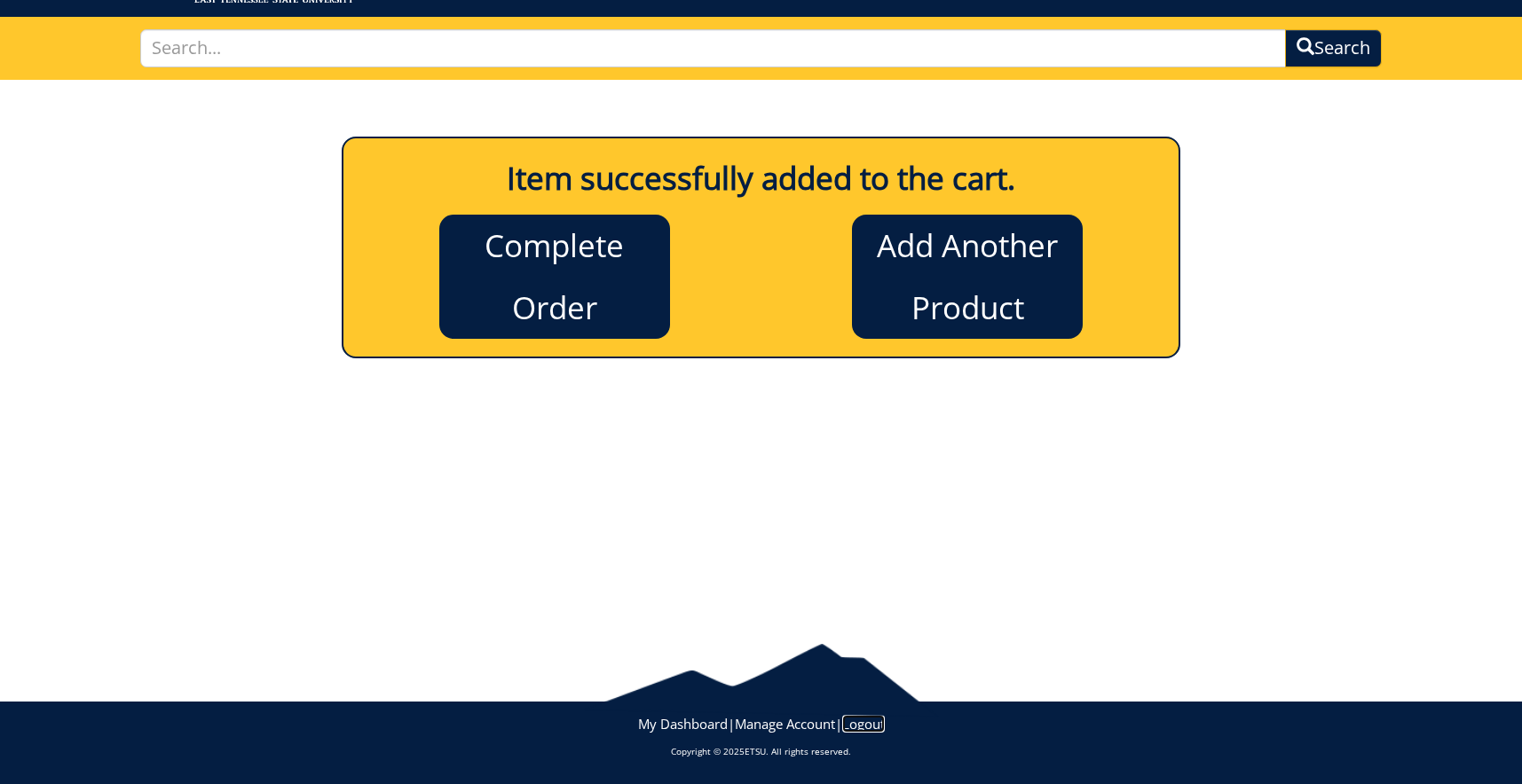
click at [874, 731] on link "Logout" at bounding box center [863, 724] width 42 height 18
